Goal: Task Accomplishment & Management: Manage account settings

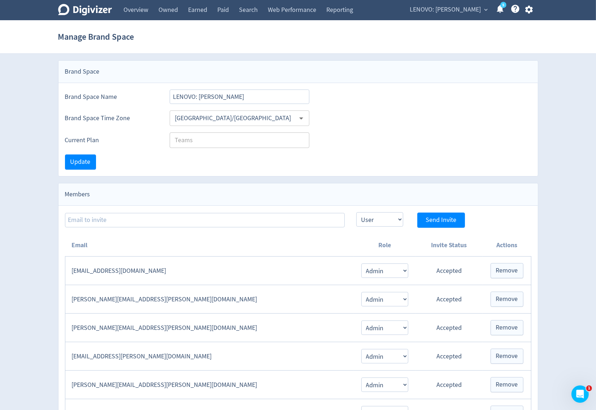
click at [445, 12] on span "LENOVO: [PERSON_NAME]" at bounding box center [445, 10] width 71 height 12
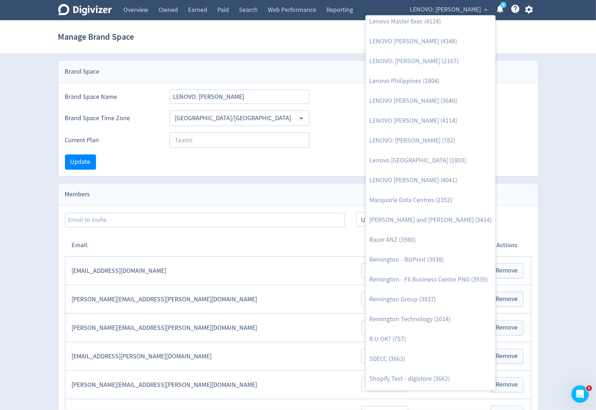
scroll to position [697, 0]
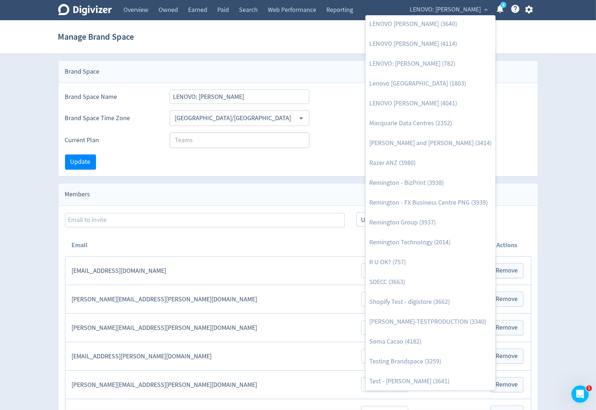
click at [528, 13] on div at bounding box center [298, 205] width 596 height 410
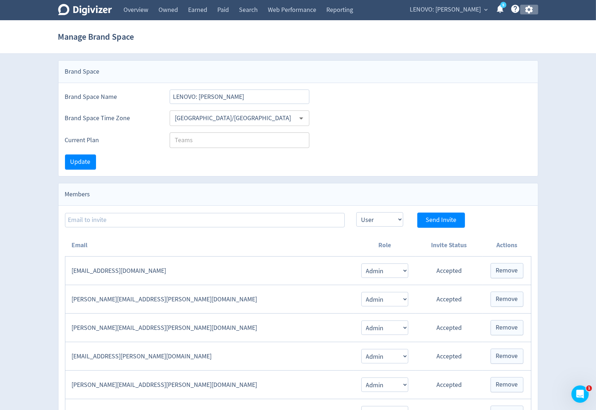
click at [528, 13] on icon "button" at bounding box center [529, 10] width 10 height 10
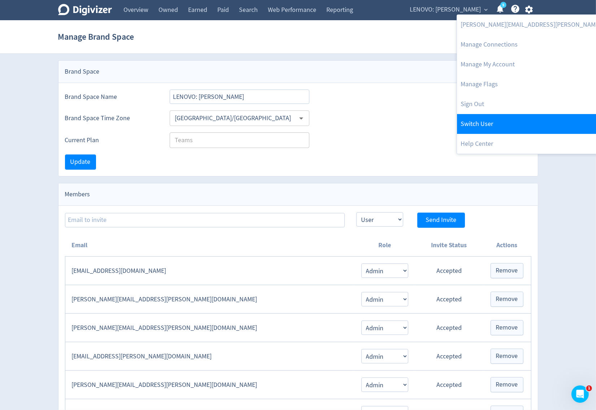
click at [493, 117] on link "Switch User" at bounding box center [553, 124] width 193 height 20
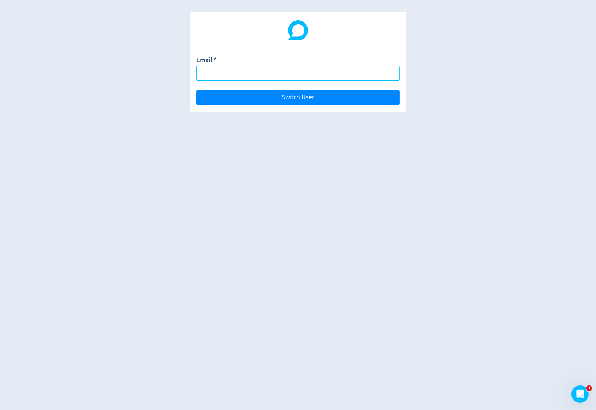
click at [372, 73] on input "Email *" at bounding box center [297, 74] width 203 height 16
type input "[PERSON_NAME][EMAIL_ADDRESS][PERSON_NAME][DOMAIN_NAME]"
click at [196, 90] on button "Switch User" at bounding box center [297, 97] width 203 height 15
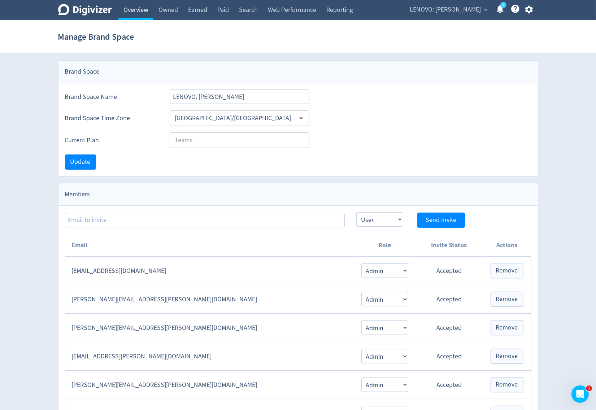
click at [135, 8] on link "Overview" at bounding box center [135, 10] width 35 height 20
